Goal: Task Accomplishment & Management: Manage account settings

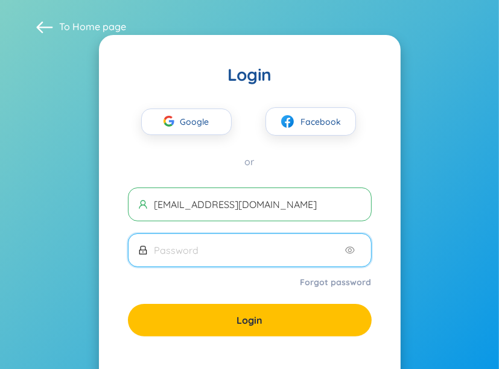
click at [331, 246] on input "text" at bounding box center [249, 250] width 188 height 13
click at [352, 249] on icon "eye" at bounding box center [350, 251] width 10 height 10
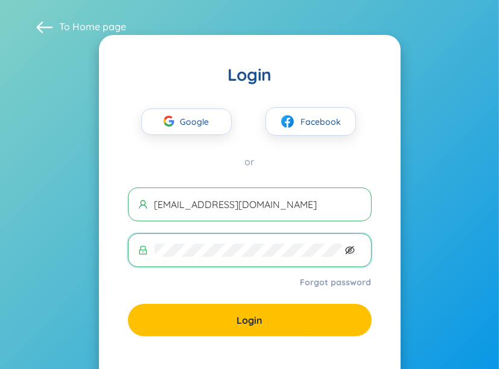
click at [350, 246] on icon "eye-invisible" at bounding box center [350, 251] width 10 height 10
click at [350, 251] on icon "eye-invisible" at bounding box center [350, 251] width 10 height 10
click at [350, 248] on icon "eye-invisible" at bounding box center [350, 251] width 10 height 10
click at [260, 318] on span "Login" at bounding box center [250, 320] width 26 height 13
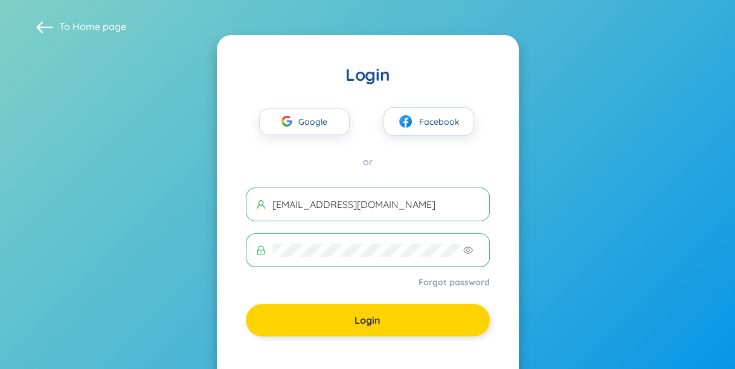
click at [376, 313] on button "Login" at bounding box center [368, 320] width 244 height 33
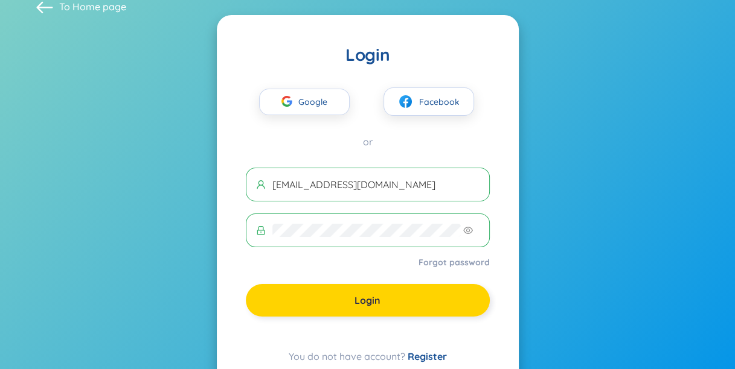
scroll to position [18, 0]
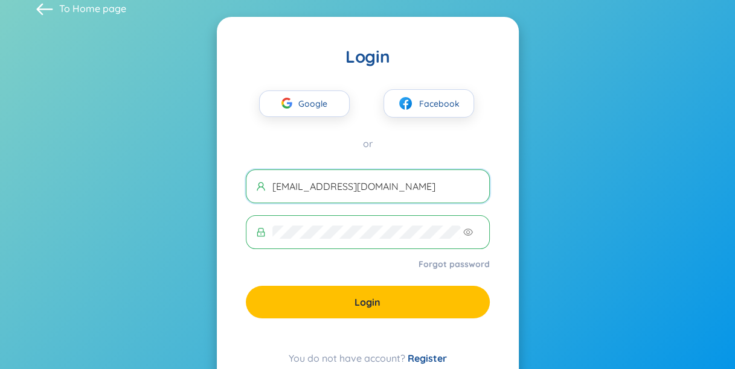
click at [420, 191] on input "[EMAIL_ADDRESS][DOMAIN_NAME]" at bounding box center [375, 186] width 207 height 13
click at [408, 291] on button "Login" at bounding box center [368, 302] width 244 height 33
click at [408, 291] on div "Login" at bounding box center [368, 302] width 244 height 33
click at [397, 301] on div "Login" at bounding box center [368, 302] width 244 height 33
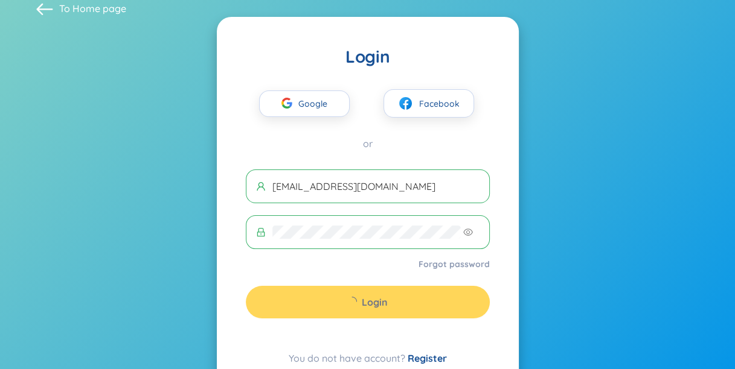
click at [397, 301] on div "Login" at bounding box center [368, 302] width 244 height 33
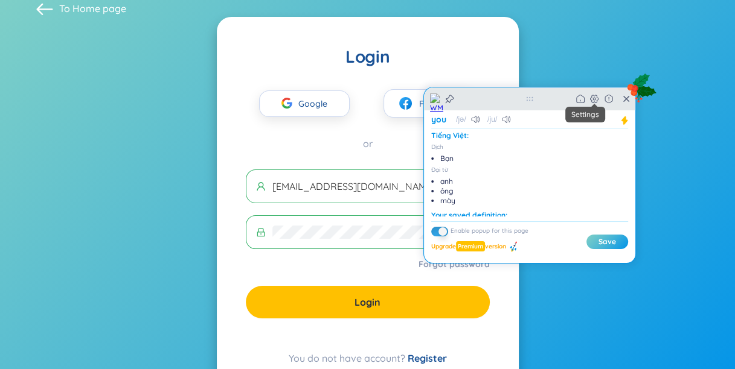
click at [499, 103] on icon at bounding box center [594, 99] width 10 height 10
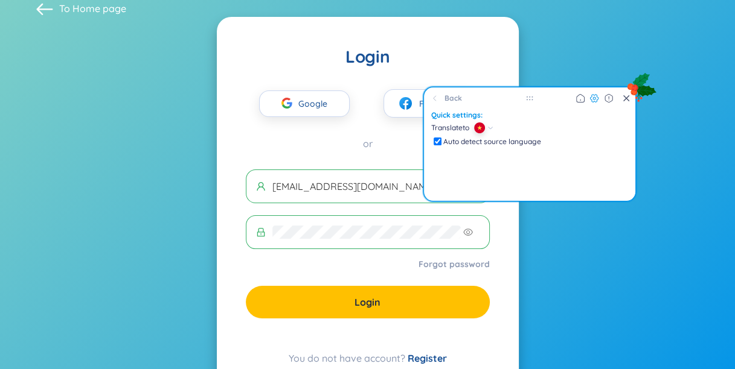
drag, startPoint x: 524, startPoint y: 146, endPoint x: 574, endPoint y: 123, distance: 55.1
click at [499, 123] on li "Translate from" at bounding box center [529, 135] width 197 height 25
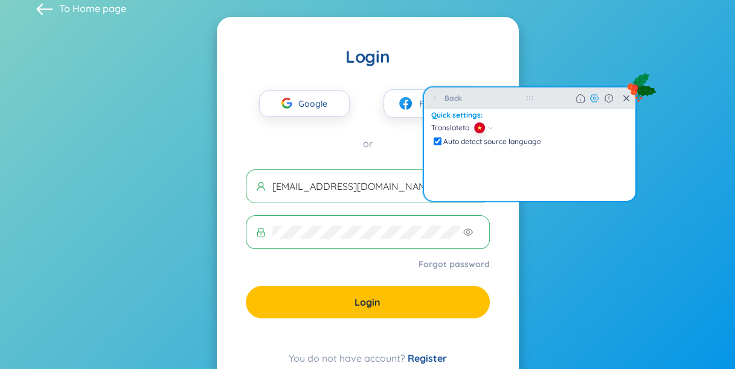
click at [499, 104] on div "Back Home" at bounding box center [529, 99] width 211 height 22
click at [499, 102] on icon at bounding box center [626, 99] width 6 height 10
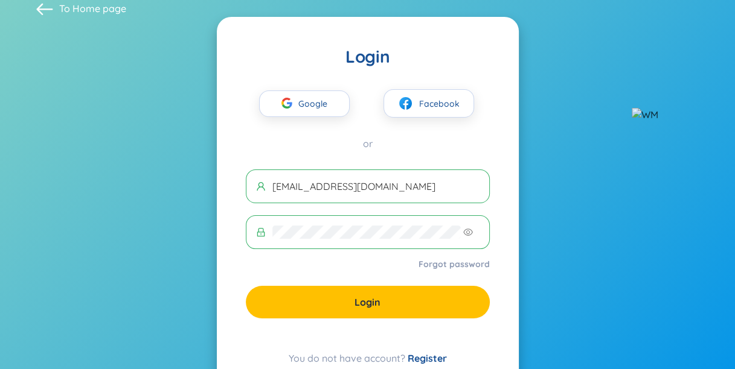
click at [499, 117] on section "To Home page Login Google Facebook or [EMAIL_ADDRESS][DOMAIN_NAME] Forgot passw…" at bounding box center [367, 197] width 735 height 431
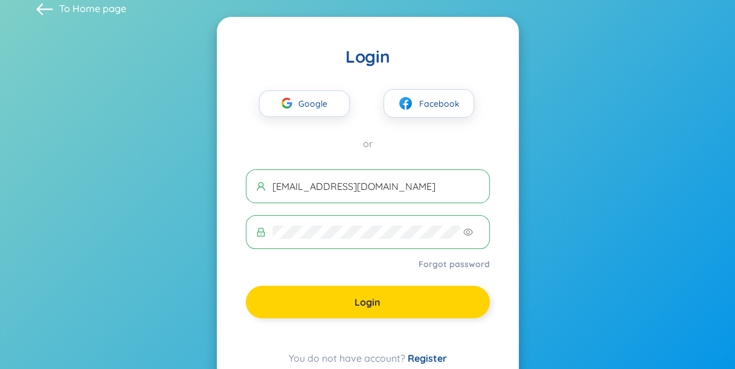
click at [403, 300] on button "Login" at bounding box center [368, 302] width 244 height 33
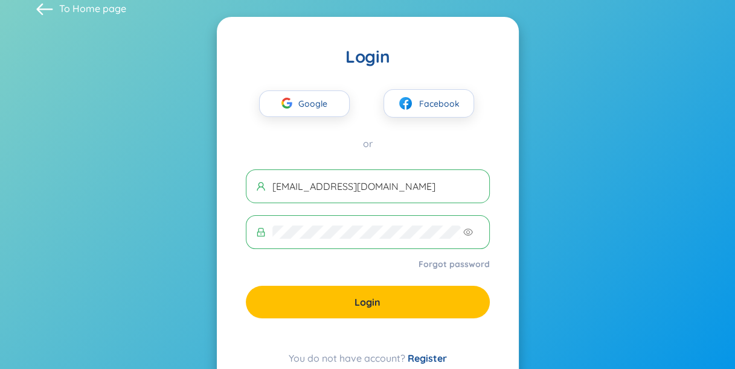
click at [437, 258] on link "Forgot password" at bounding box center [453, 264] width 71 height 12
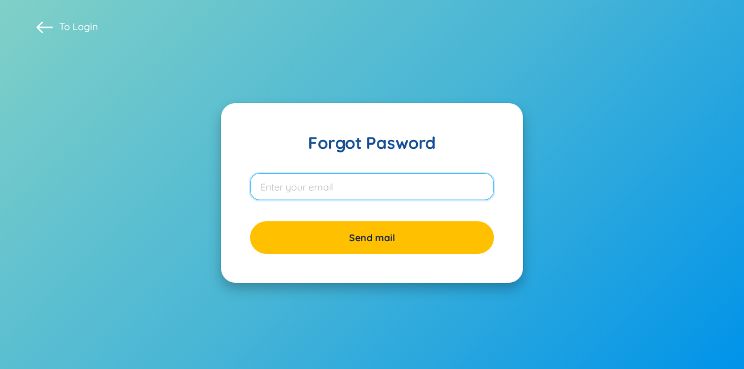
click at [443, 187] on input "email" at bounding box center [372, 186] width 244 height 27
click at [427, 186] on input "email" at bounding box center [372, 186] width 244 height 27
click at [476, 194] on input "sh" at bounding box center [372, 186] width 244 height 27
click at [473, 188] on input "sh" at bounding box center [372, 186] width 244 height 27
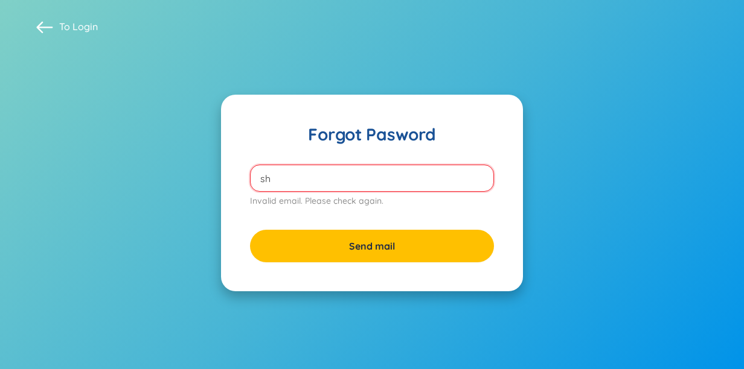
click at [473, 188] on input "sh" at bounding box center [372, 178] width 244 height 27
click at [392, 176] on input "sh" at bounding box center [372, 178] width 244 height 27
type input "s"
paste input "[EMAIL_ADDRESS][DOMAIN_NAME]"
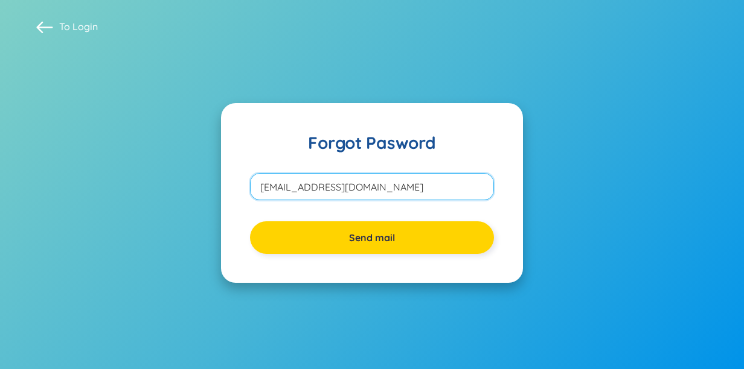
type input "[EMAIL_ADDRESS][DOMAIN_NAME]"
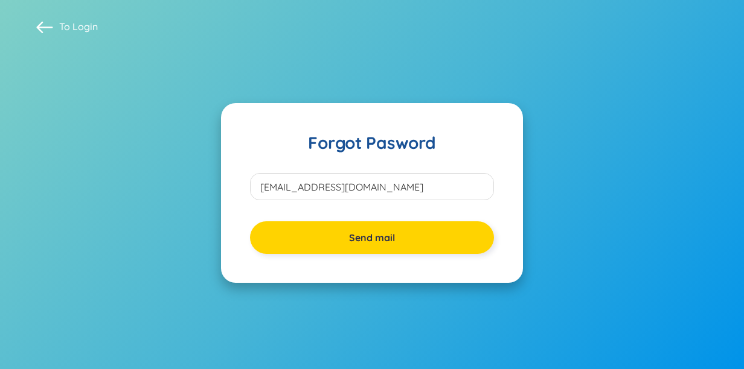
click at [379, 233] on span "Send mail" at bounding box center [372, 237] width 46 height 13
click at [426, 235] on button "Send mail" at bounding box center [372, 238] width 244 height 33
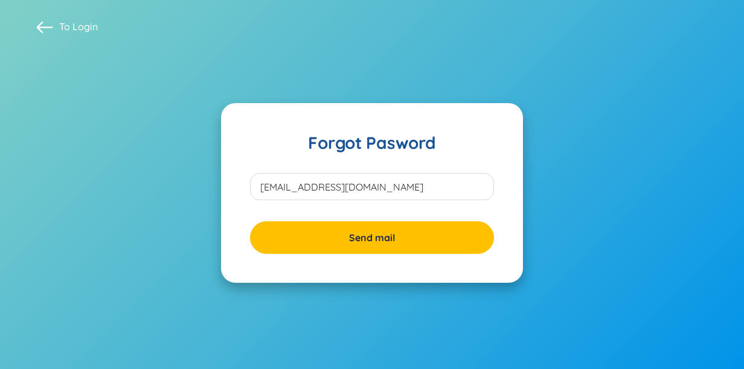
click at [438, 27] on div "To Login" at bounding box center [372, 26] width 708 height 17
